Goal: Information Seeking & Learning: Learn about a topic

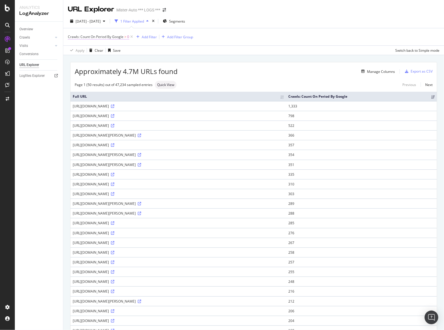
click at [114, 35] on span "Crawls: Count On Period By Google" at bounding box center [96, 36] width 56 height 5
click at [92, 50] on icon at bounding box center [91, 50] width 4 height 3
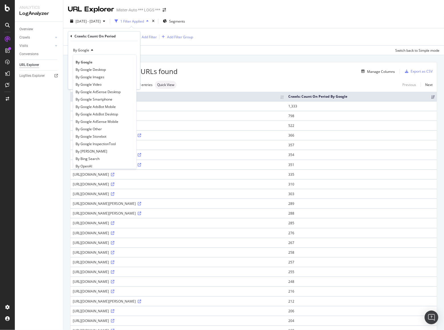
click at [271, 70] on div "Manage Columns" at bounding box center [286, 71] width 217 height 7
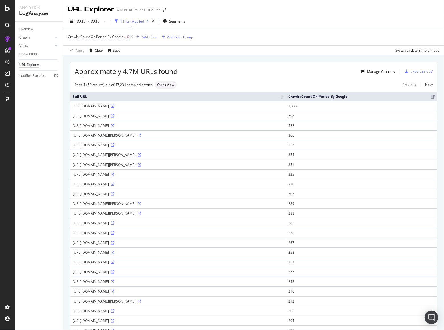
click at [108, 38] on span "Crawls: Count On Period By Google" at bounding box center [96, 36] width 56 height 5
click at [90, 46] on div "By Google" at bounding box center [104, 50] width 63 height 9
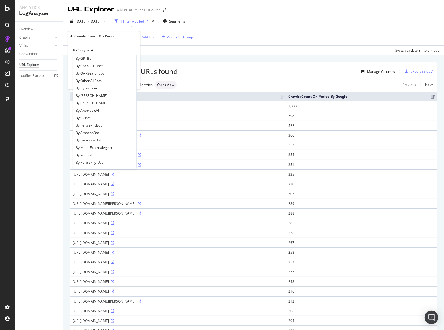
scroll to position [123, 0]
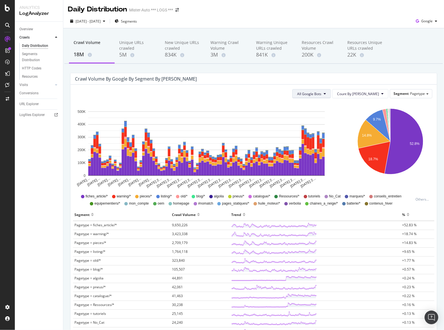
click at [331, 92] on button "All Google Bots" at bounding box center [312, 93] width 39 height 9
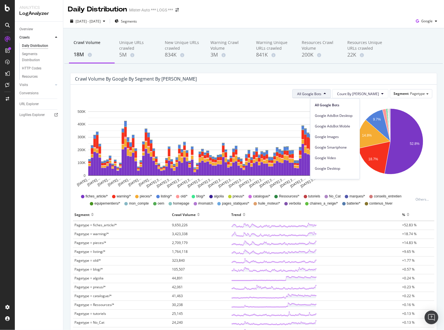
click at [295, 80] on div "Crawl Volume by google by Segment by [PERSON_NAME]" at bounding box center [249, 79] width 349 height 6
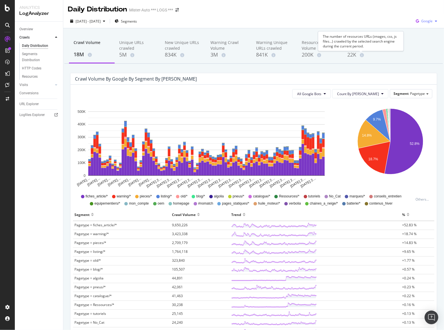
click at [420, 25] on div "Google" at bounding box center [427, 21] width 26 height 9
click at [356, 17] on div "[DATE] - [DATE] Segments Google" at bounding box center [253, 22] width 381 height 11
click at [427, 22] on span "Google" at bounding box center [427, 21] width 11 height 5
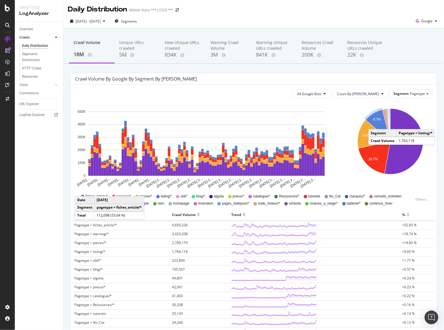
click at [55, 255] on div "Overview Crawls Daily Distribution Segments Distribution HTTP Codes Resources V…" at bounding box center [39, 176] width 48 height 308
click at [322, 91] on span "All Google Bots" at bounding box center [309, 93] width 24 height 5
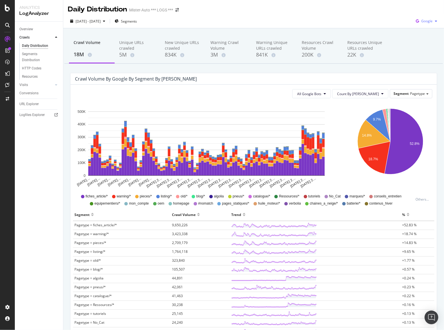
click at [422, 20] on span "Google" at bounding box center [427, 21] width 11 height 5
click at [425, 63] on span "Other AI Bots" at bounding box center [427, 64] width 21 height 5
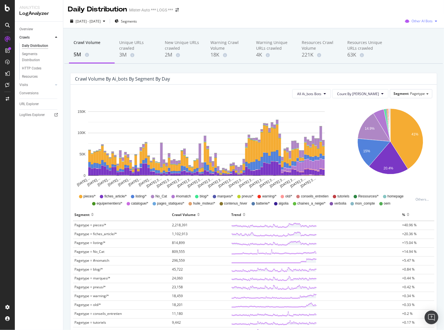
click at [417, 21] on span "Other AI Bots" at bounding box center [422, 21] width 21 height 5
